Goal: Task Accomplishment & Management: Complete application form

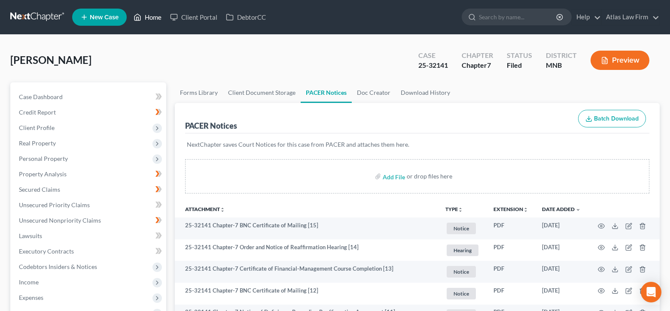
click at [154, 16] on link "Home" at bounding box center [147, 16] width 36 height 15
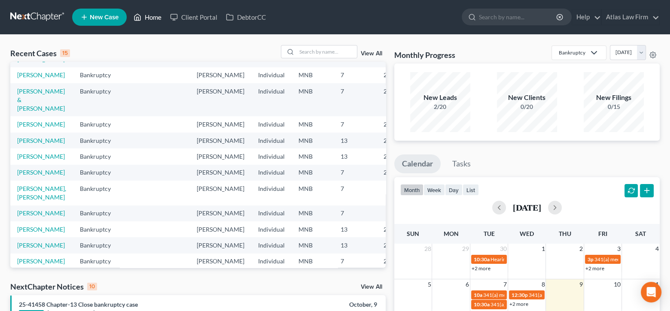
scroll to position [237, 0]
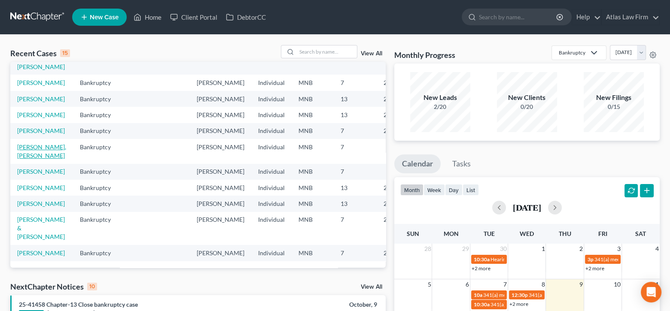
click at [44, 143] on link "[PERSON_NAME], [PERSON_NAME]" at bounding box center [41, 151] width 49 height 16
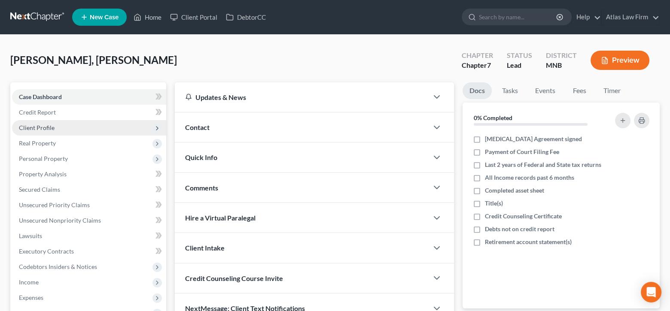
click at [48, 125] on span "Client Profile" at bounding box center [37, 127] width 36 height 7
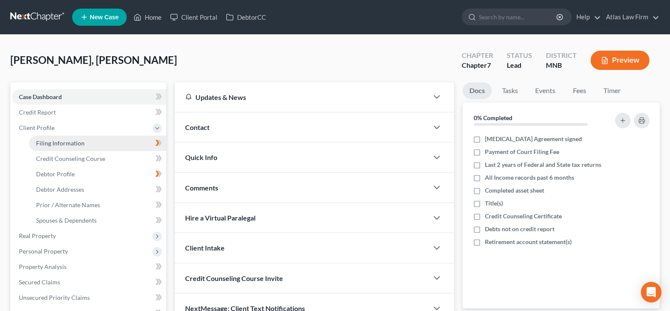
click at [60, 144] on span "Filing Information" at bounding box center [60, 143] width 49 height 7
select select "1"
select select "0"
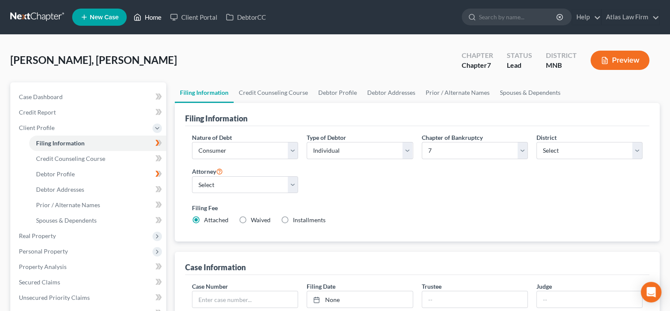
click at [158, 15] on link "Home" at bounding box center [147, 16] width 36 height 15
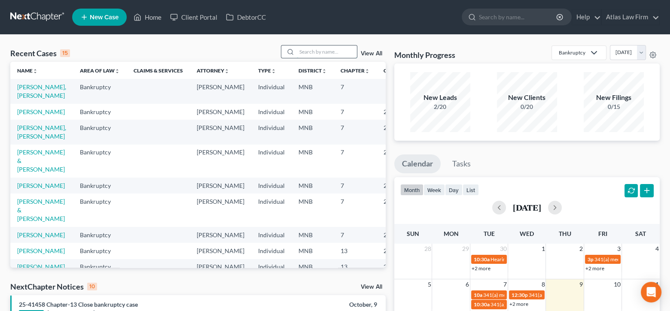
click at [327, 53] on input "search" at bounding box center [327, 52] width 60 height 12
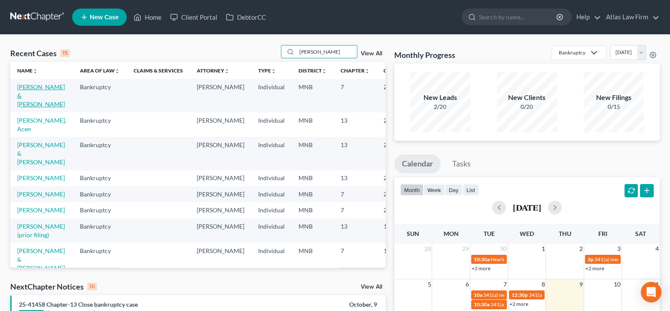
type input "daniel"
click at [28, 93] on link "[PERSON_NAME] & [PERSON_NAME]" at bounding box center [41, 95] width 48 height 24
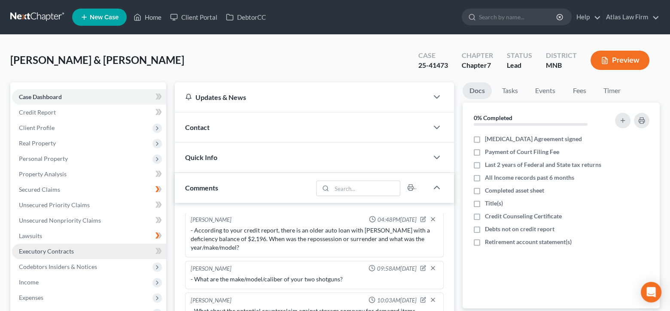
scroll to position [86, 0]
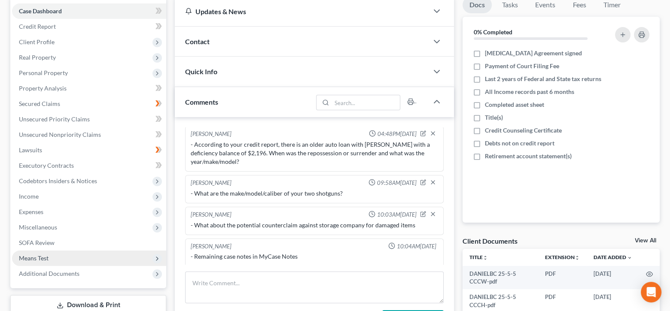
drag, startPoint x: 112, startPoint y: 274, endPoint x: 131, endPoint y: 257, distance: 25.8
click at [112, 274] on span "Additional Documents" at bounding box center [89, 273] width 154 height 15
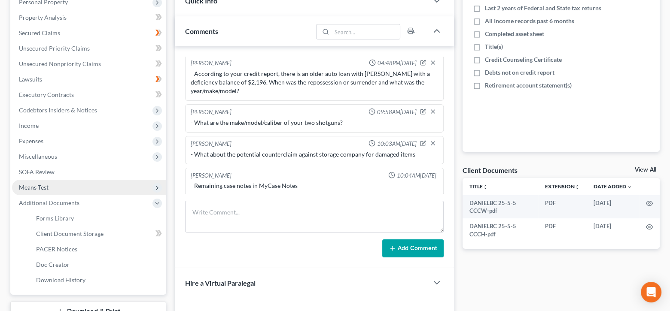
scroll to position [172, 0]
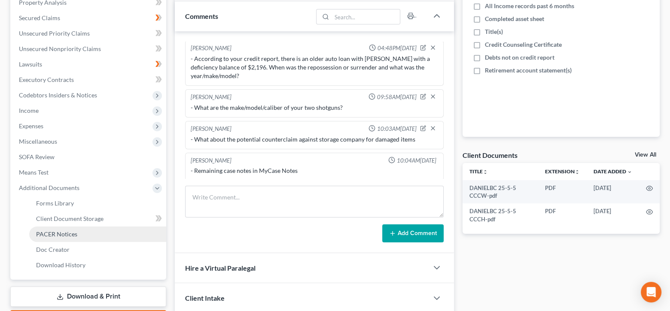
click at [79, 230] on link "PACER Notices" at bounding box center [97, 234] width 137 height 15
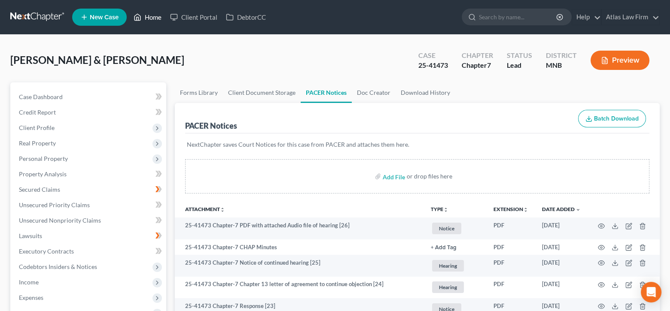
click at [155, 20] on link "Home" at bounding box center [147, 16] width 36 height 15
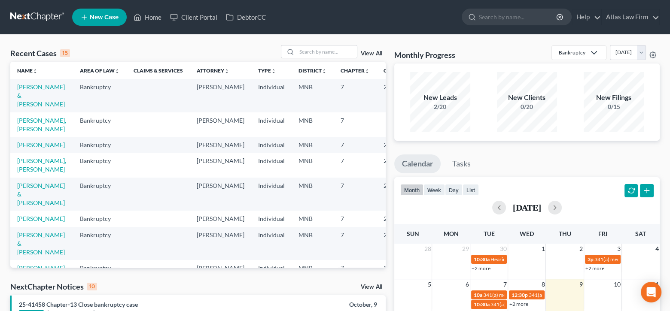
click at [33, 211] on td "[PERSON_NAME] & [PERSON_NAME]" at bounding box center [41, 194] width 63 height 33
click at [33, 207] on link "[PERSON_NAME] & [PERSON_NAME]" at bounding box center [41, 194] width 48 height 24
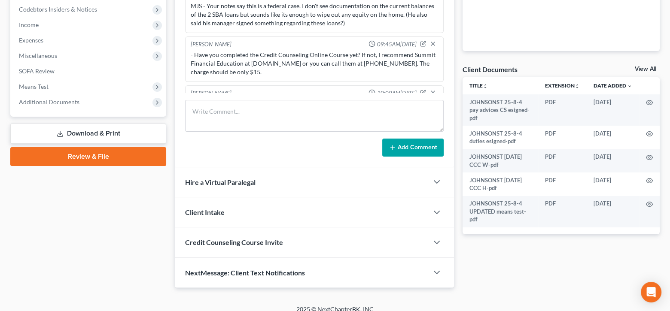
scroll to position [1036, 0]
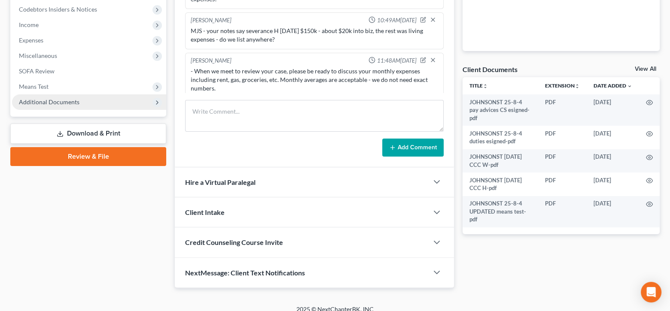
click at [67, 98] on span "Additional Documents" at bounding box center [49, 101] width 61 height 7
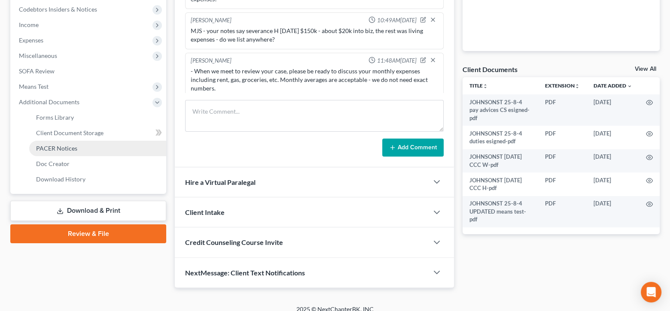
click at [57, 147] on span "PACER Notices" at bounding box center [56, 148] width 41 height 7
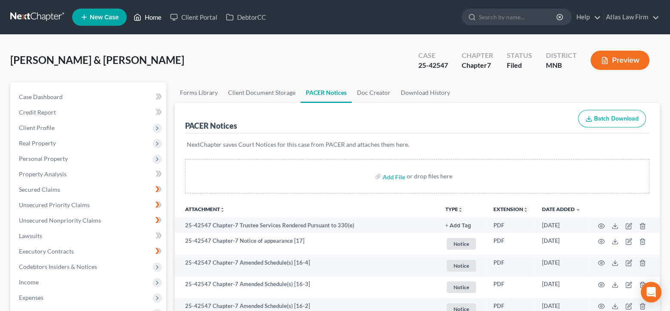
click at [154, 20] on link "Home" at bounding box center [147, 16] width 36 height 15
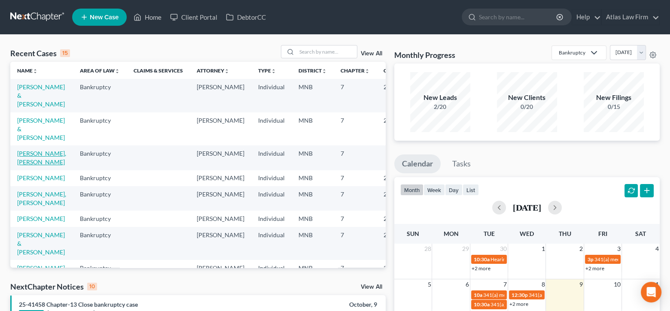
drag, startPoint x: 23, startPoint y: 158, endPoint x: 99, endPoint y: 112, distance: 88.8
click at [23, 158] on link "[PERSON_NAME], [PERSON_NAME]" at bounding box center [41, 158] width 49 height 16
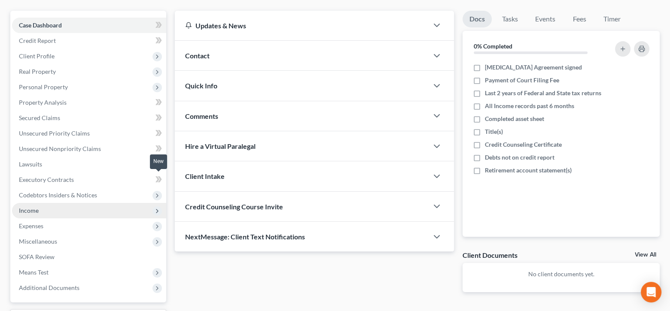
scroll to position [86, 0]
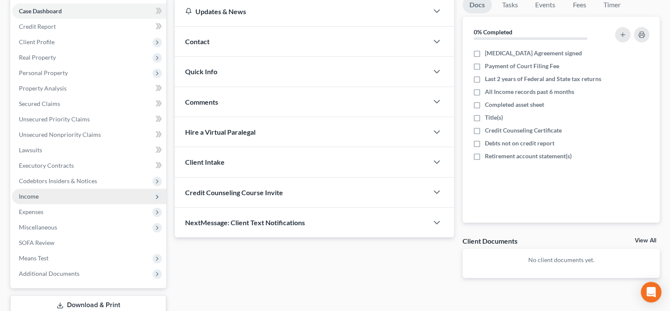
click at [41, 197] on span "Income" at bounding box center [89, 196] width 154 height 15
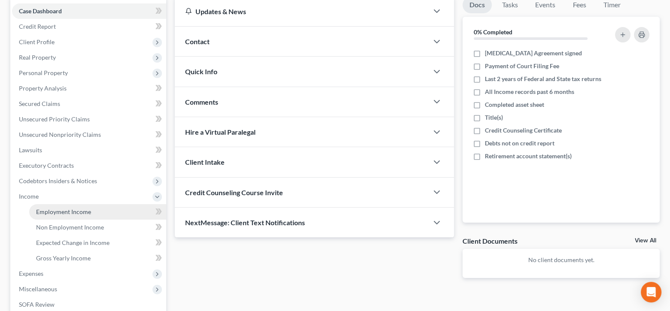
click at [53, 208] on span "Employment Income" at bounding box center [63, 211] width 55 height 7
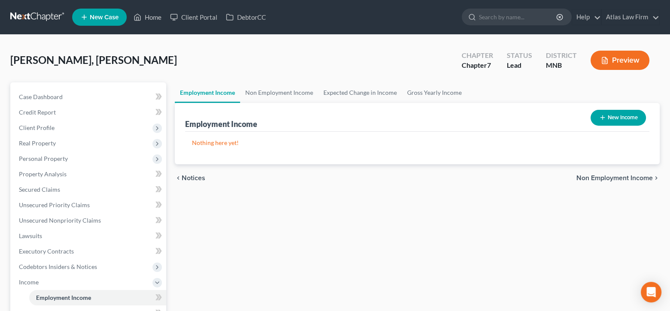
click at [610, 115] on button "New Income" at bounding box center [617, 118] width 55 height 16
select select "0"
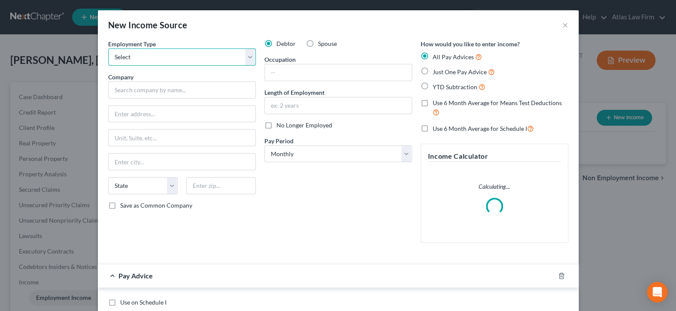
drag, startPoint x: 219, startPoint y: 58, endPoint x: 215, endPoint y: 63, distance: 6.1
click at [219, 58] on select "Select Full or Part Time Employment Self Employment" at bounding box center [182, 57] width 148 height 17
select select "0"
click at [108, 49] on select "Select Full or Part Time Employment Self Employment" at bounding box center [182, 57] width 148 height 17
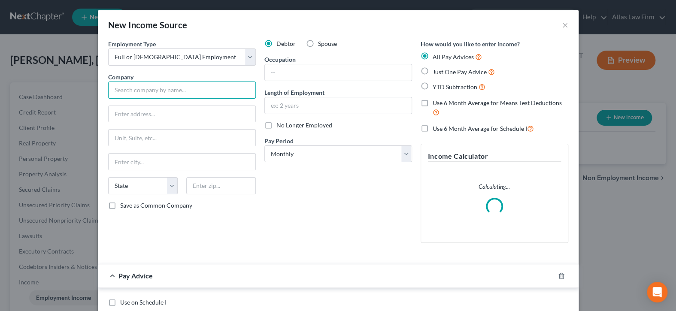
click at [191, 92] on input "text" at bounding box center [182, 90] width 148 height 17
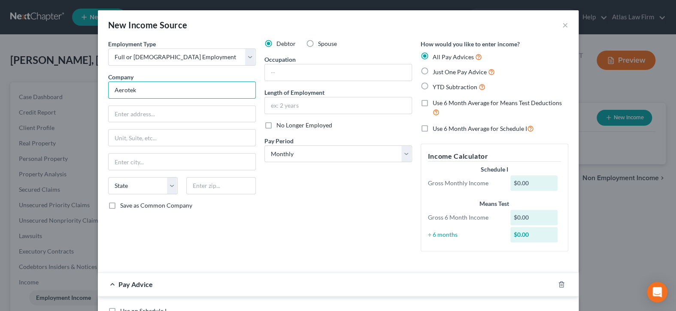
drag, startPoint x: 201, startPoint y: 90, endPoint x: 70, endPoint y: 85, distance: 131.5
click at [70, 85] on div "New Income Source × Employment Type * Select Full or Part Time Employment Self …" at bounding box center [338, 155] width 676 height 311
type input "SSAB"
click at [276, 70] on input "text" at bounding box center [338, 72] width 147 height 16
type input "Warehouse"
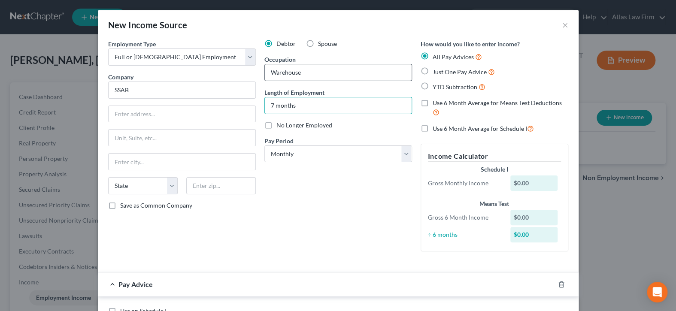
scroll to position [86, 0]
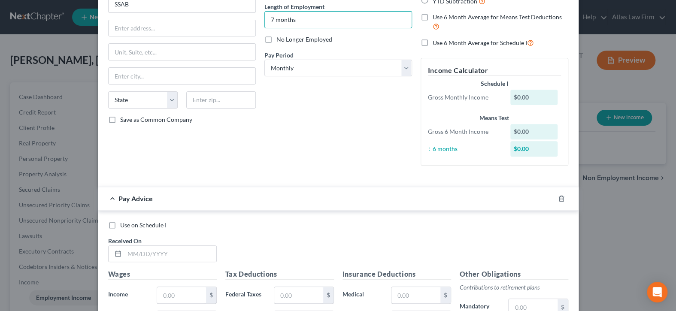
type input "7 months"
click at [120, 225] on label "Use on Schedule I" at bounding box center [143, 225] width 46 height 9
click at [124, 225] on input "Use on Schedule I" at bounding box center [127, 224] width 6 height 6
checkbox input "true"
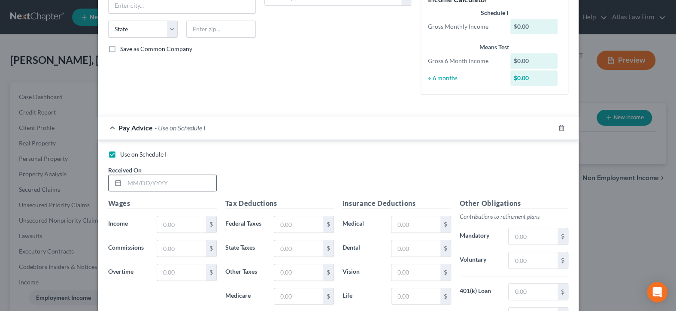
scroll to position [172, 0]
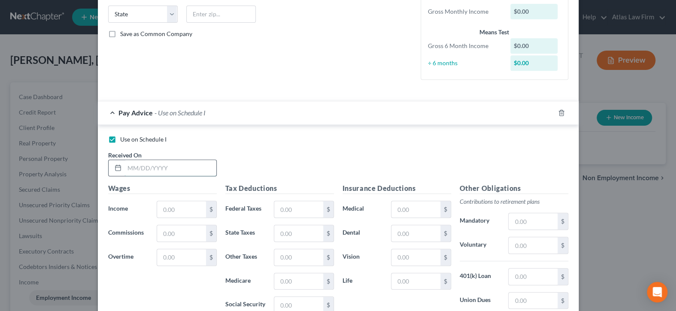
click at [150, 166] on input "text" at bounding box center [171, 168] width 92 height 16
type input "01/01/2021"
click at [167, 209] on input "text" at bounding box center [181, 209] width 49 height 16
click at [191, 204] on input "text" at bounding box center [181, 209] width 49 height 16
type input "4,739"
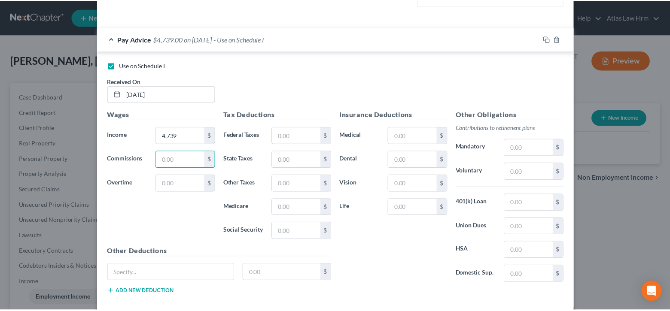
scroll to position [289, 0]
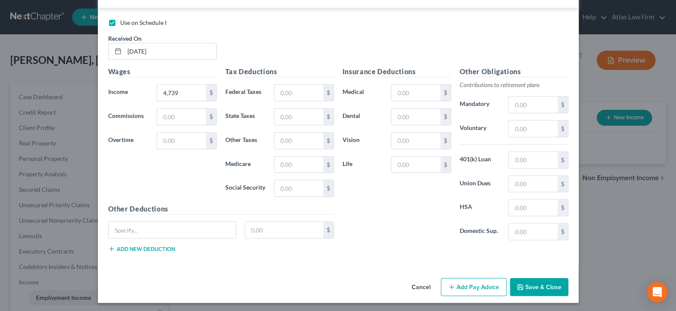
click at [538, 285] on button "Save & Close" at bounding box center [539, 287] width 58 height 18
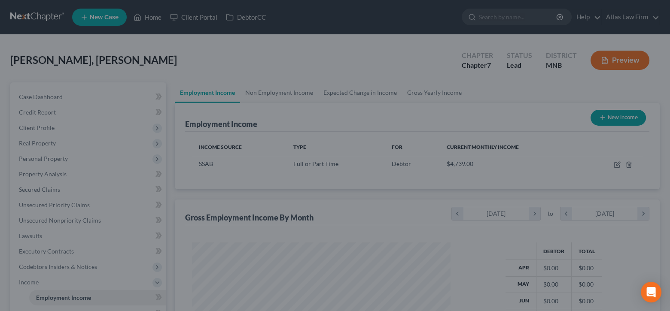
scroll to position [429189, 429070]
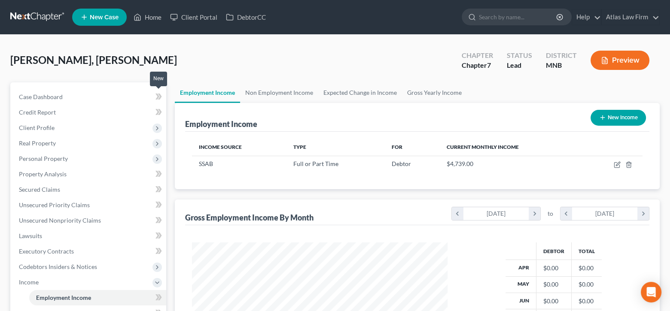
click at [157, 95] on icon at bounding box center [157, 97] width 4 height 6
